Goal: Ask a question

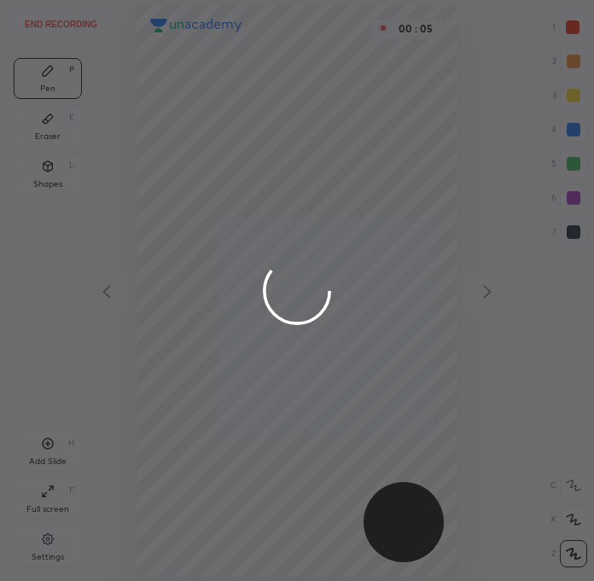
scroll to position [580, 321]
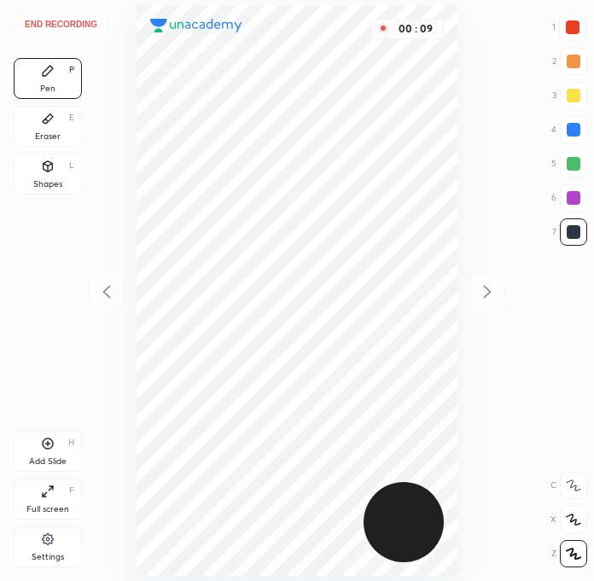
click at [576, 33] on div at bounding box center [573, 27] width 14 height 14
click at [572, 237] on div at bounding box center [573, 232] width 14 height 14
click at [584, 129] on div at bounding box center [573, 129] width 27 height 27
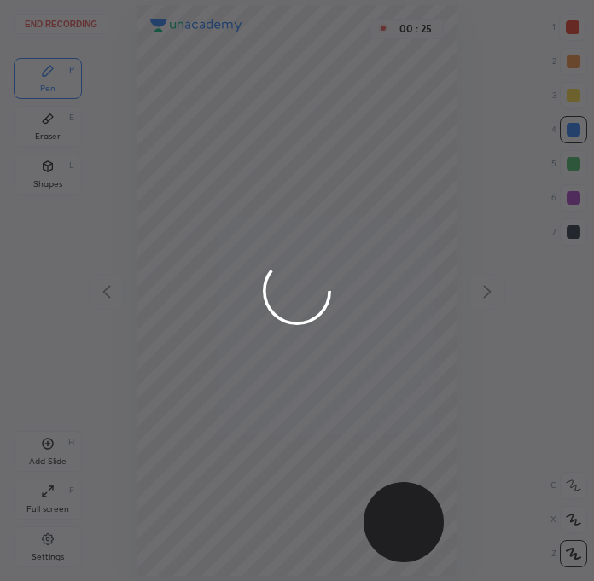
click at [177, 100] on div at bounding box center [297, 290] width 594 height 581
click at [178, 102] on div at bounding box center [297, 290] width 594 height 581
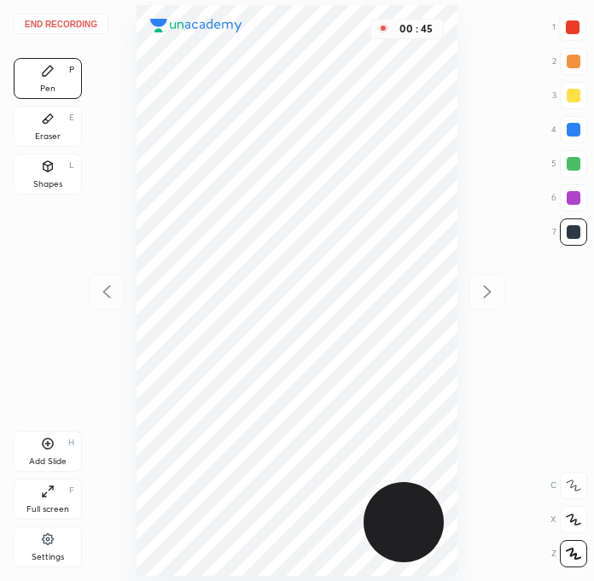
click at [582, 196] on div at bounding box center [573, 197] width 27 height 27
click at [566, 234] on div at bounding box center [573, 232] width 14 height 14
click at [573, 32] on div at bounding box center [573, 27] width 14 height 14
click at [578, 241] on div at bounding box center [573, 231] width 27 height 27
click at [57, 124] on div "Eraser E" at bounding box center [48, 126] width 68 height 41
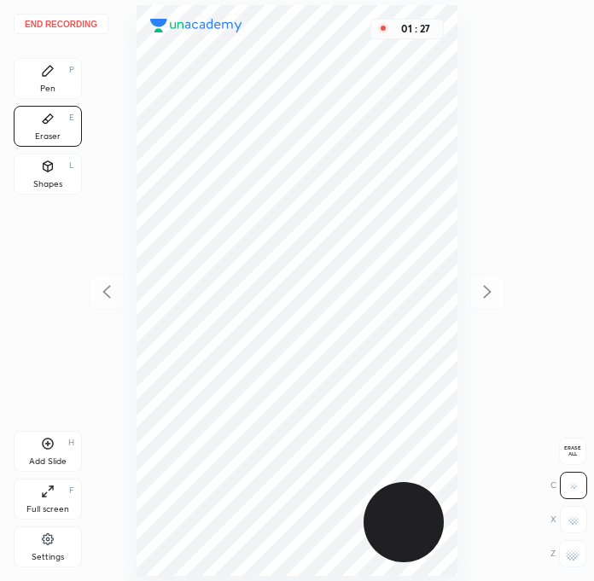
click at [43, 72] on icon at bounding box center [48, 71] width 14 height 14
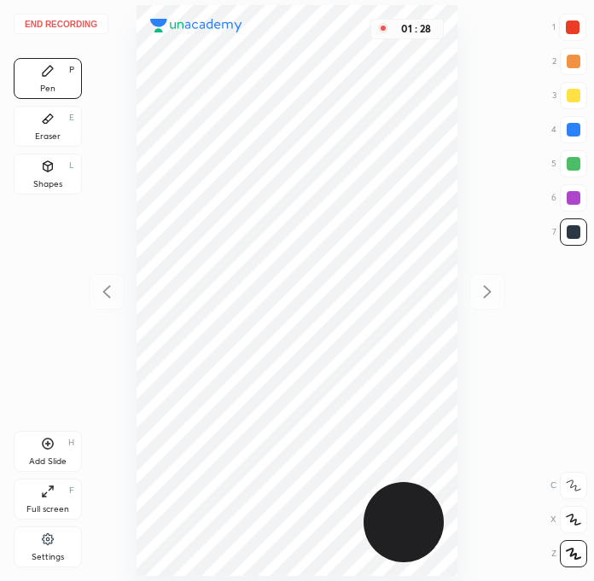
click at [574, 20] on div at bounding box center [573, 27] width 14 height 14
click at [572, 229] on div at bounding box center [573, 232] width 14 height 14
click at [572, 119] on div at bounding box center [573, 129] width 27 height 27
click at [573, 230] on div at bounding box center [573, 232] width 14 height 14
click at [579, 127] on div at bounding box center [573, 130] width 14 height 14
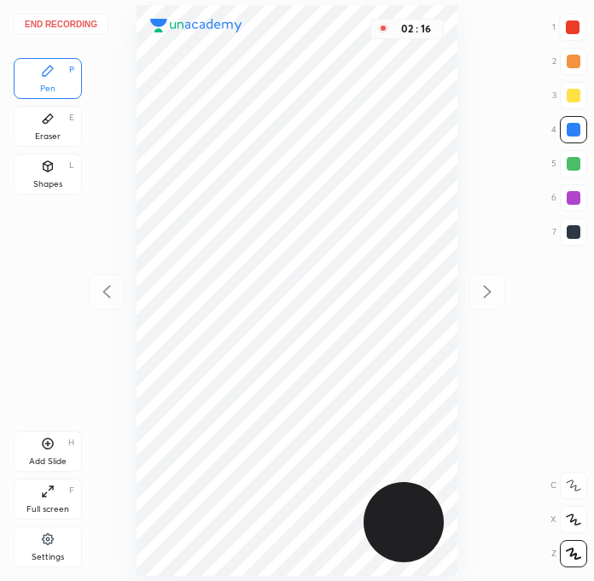
click at [571, 229] on div at bounding box center [573, 232] width 14 height 14
click at [571, 198] on div at bounding box center [573, 198] width 14 height 14
click at [560, 29] on div at bounding box center [572, 27] width 27 height 27
click at [577, 231] on div at bounding box center [573, 232] width 14 height 14
click at [568, 200] on div at bounding box center [573, 198] width 14 height 14
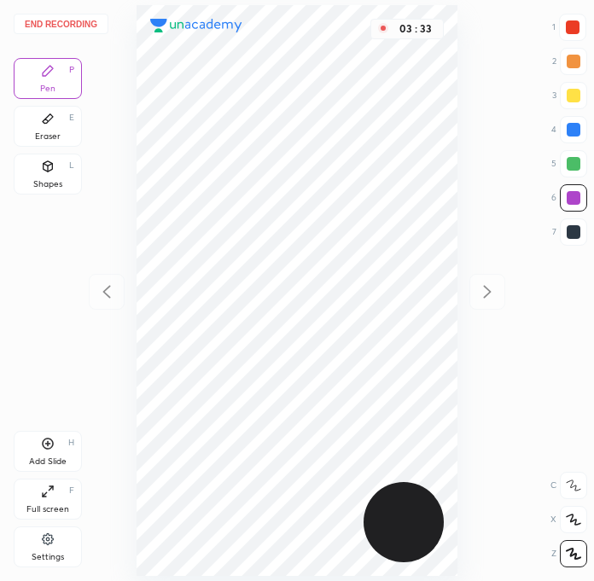
click at [575, 28] on div at bounding box center [573, 27] width 14 height 14
click at [572, 229] on div at bounding box center [573, 232] width 14 height 14
click at [577, 21] on div at bounding box center [573, 27] width 14 height 14
click at [61, 22] on button "End recording" at bounding box center [61, 24] width 95 height 20
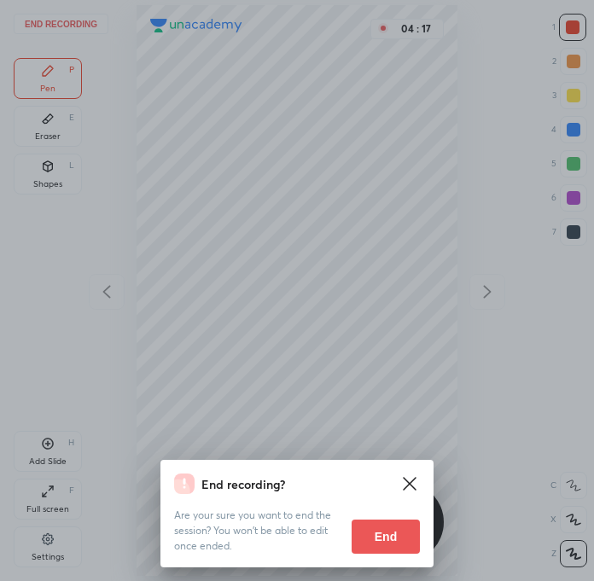
click at [391, 544] on button "End" at bounding box center [385, 537] width 68 height 34
